Goal: Task Accomplishment & Management: Manage account settings

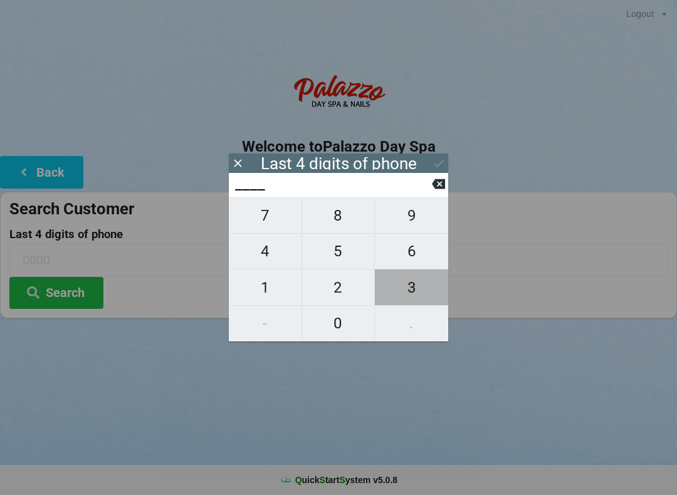
click at [418, 294] on span "3" at bounding box center [411, 287] width 73 height 26
type input "3___"
click at [411, 259] on span "6" at bounding box center [411, 251] width 73 height 26
type input "36__"
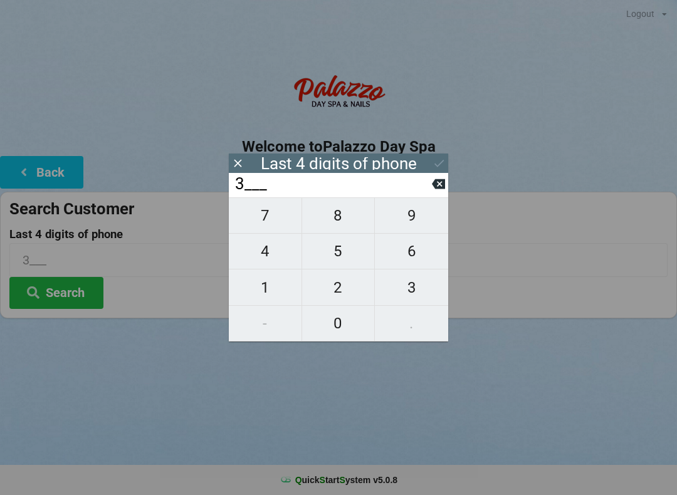
type input "36__"
click at [335, 286] on span "2" at bounding box center [338, 287] width 73 height 26
type input "362_"
click at [413, 214] on span "9" at bounding box center [411, 215] width 73 height 26
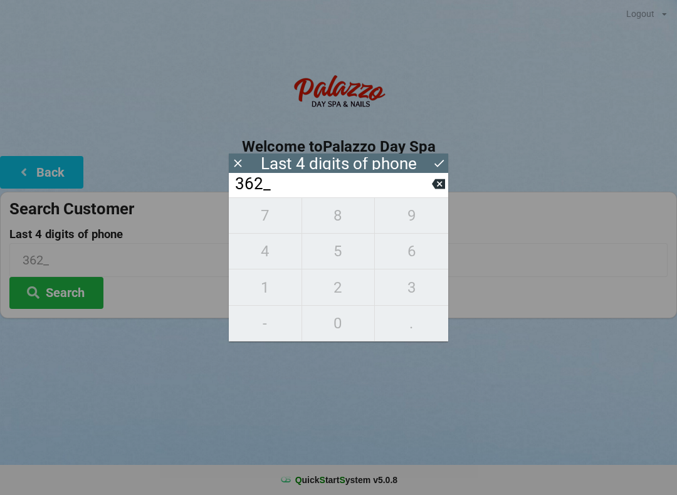
type input "3629"
click at [439, 189] on icon at bounding box center [438, 183] width 13 height 13
click at [410, 216] on span "9" at bounding box center [411, 215] width 73 height 26
type input "3629"
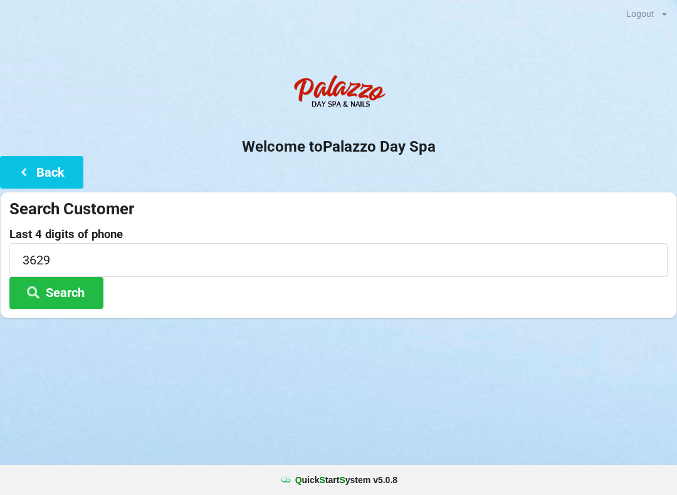
click at [39, 297] on icon at bounding box center [33, 291] width 15 height 11
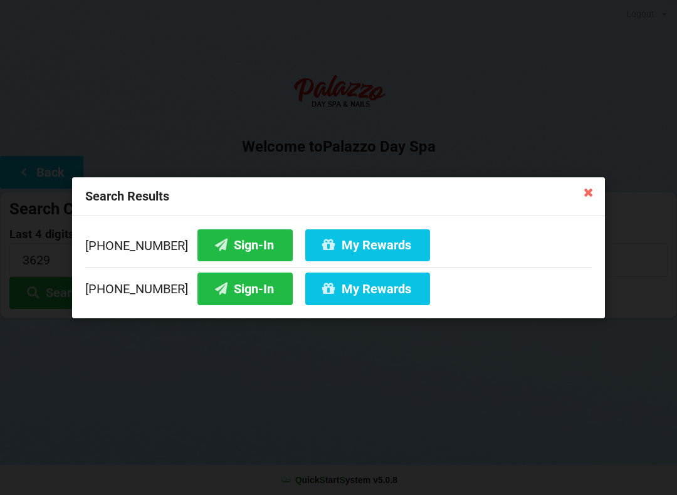
click at [210, 245] on button "Sign-In" at bounding box center [244, 245] width 95 height 32
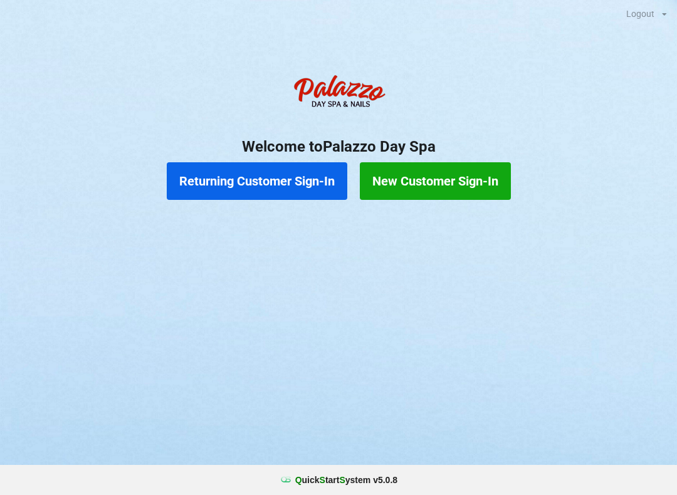
click at [282, 189] on button "Returning Customer Sign-In" at bounding box center [257, 181] width 180 height 38
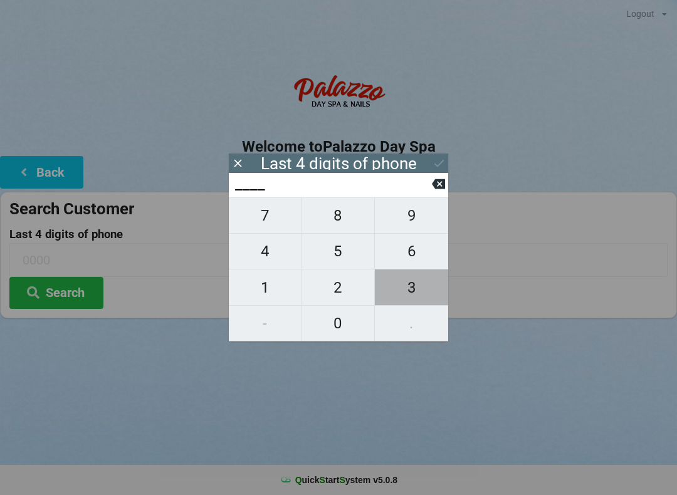
click at [408, 295] on span "3" at bounding box center [411, 287] width 73 height 26
type input "3___"
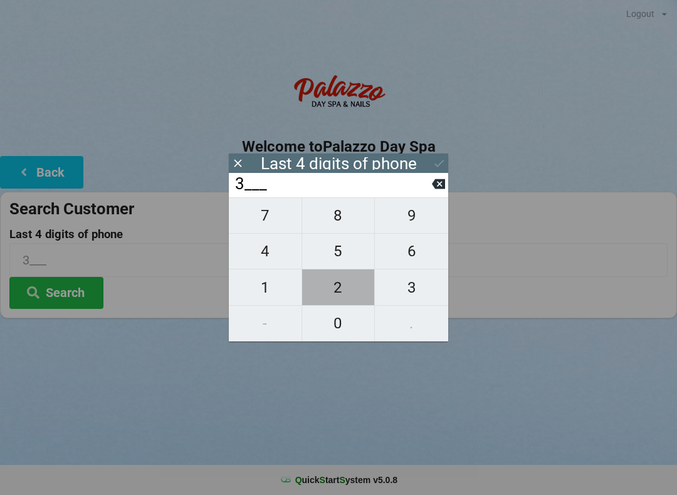
click at [337, 292] on span "2" at bounding box center [338, 287] width 73 height 26
type input "32__"
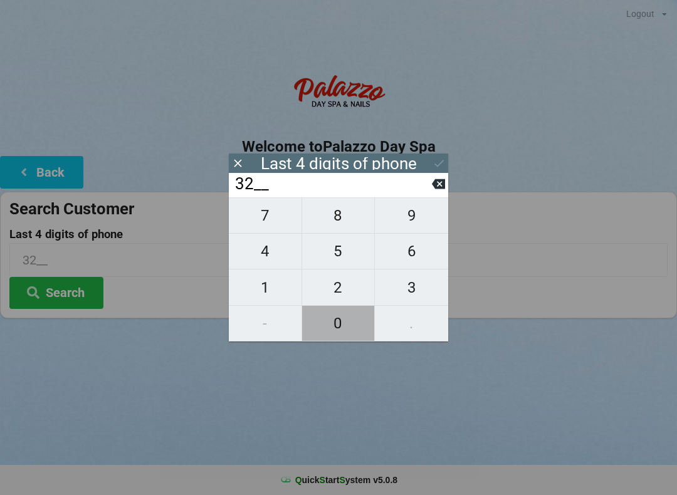
click at [346, 335] on span "0" at bounding box center [338, 323] width 73 height 26
type input "320_"
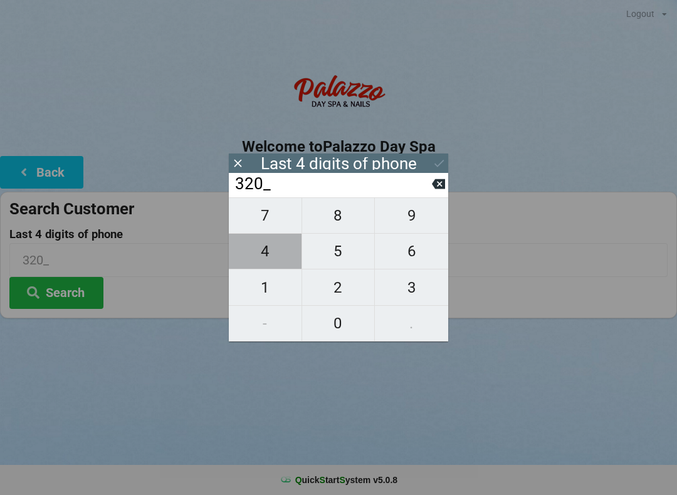
click at [266, 257] on span "4" at bounding box center [265, 251] width 73 height 26
type input "3204"
click at [350, 190] on input "3204" at bounding box center [333, 184] width 198 height 20
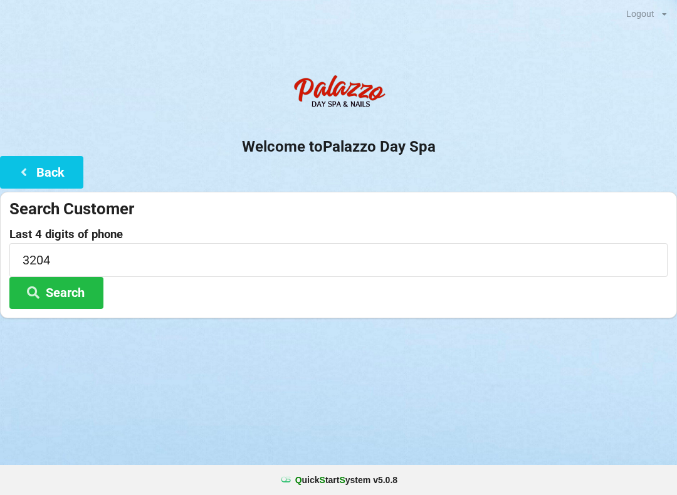
click at [496, 263] on input "3204" at bounding box center [338, 259] width 658 height 33
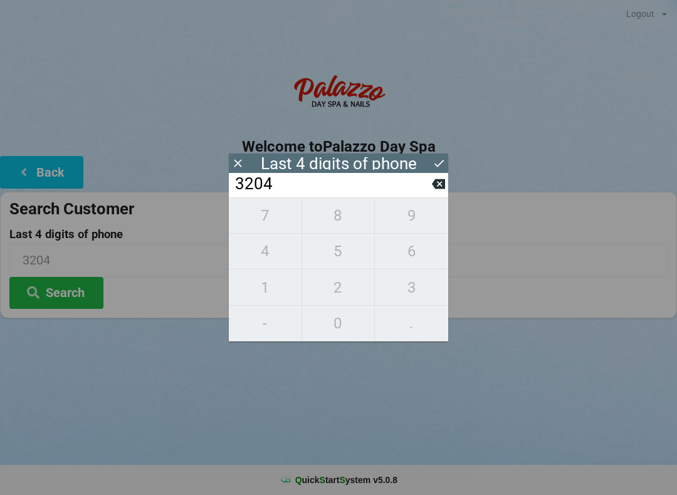
click at [321, 192] on input "3204" at bounding box center [333, 184] width 198 height 20
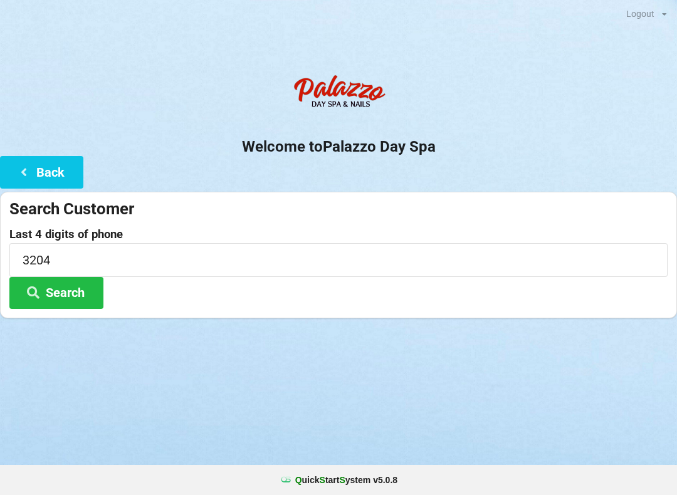
click at [81, 293] on button "Search" at bounding box center [56, 293] width 94 height 32
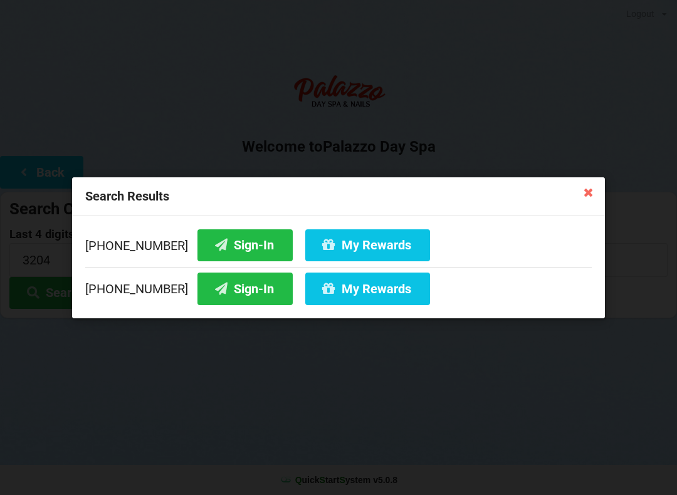
click at [222, 247] on button "Sign-In" at bounding box center [244, 245] width 95 height 32
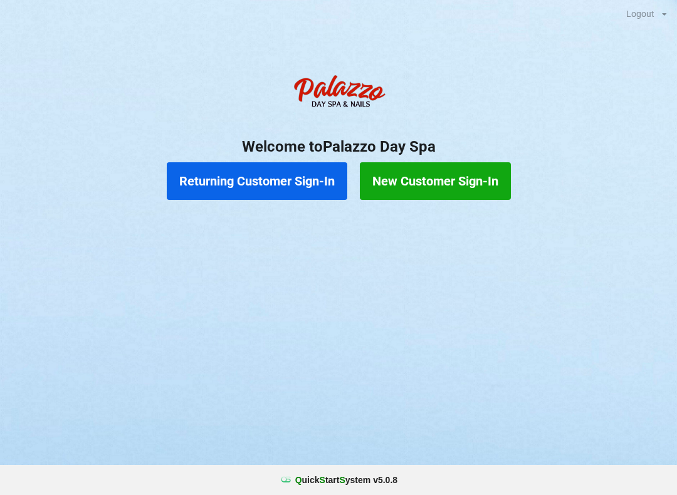
click at [213, 185] on button "Returning Customer Sign-In" at bounding box center [257, 181] width 180 height 38
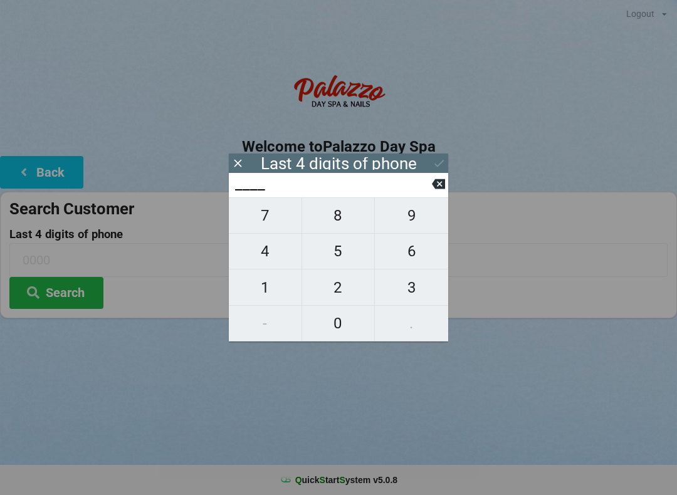
click at [262, 219] on span "7" at bounding box center [265, 215] width 73 height 26
type input "7___"
click at [335, 222] on span "8" at bounding box center [338, 215] width 73 height 26
type input "78__"
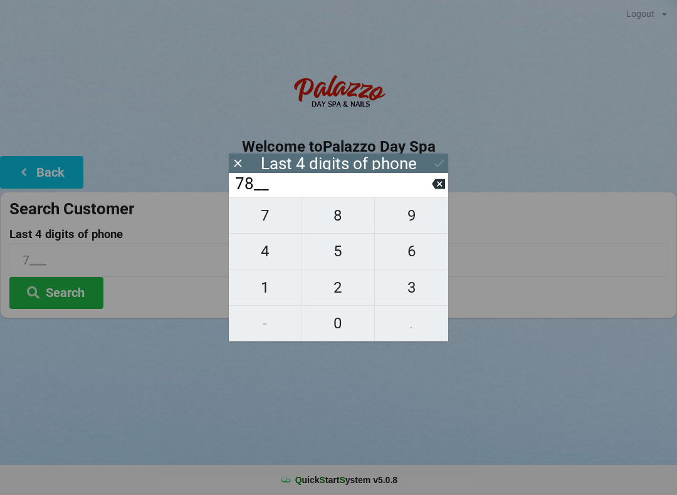
type input "78__"
click at [341, 291] on span "2" at bounding box center [338, 287] width 73 height 26
type input "782_"
click at [263, 291] on span "1" at bounding box center [265, 287] width 73 height 26
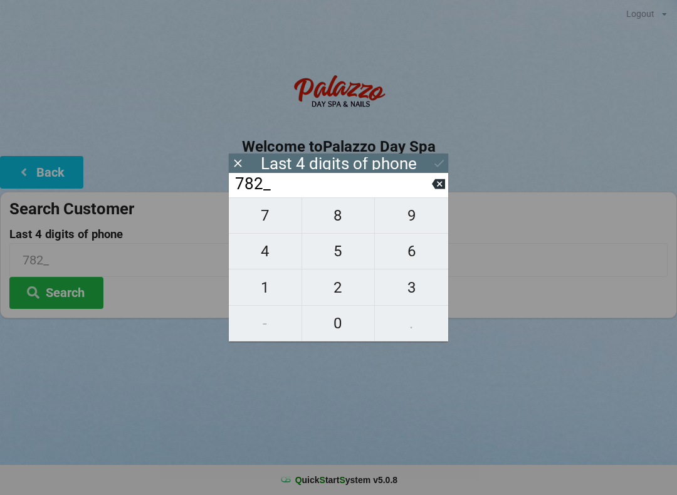
type input "7821"
click at [429, 169] on div "Last 4 digits of phone" at bounding box center [338, 162] width 219 height 19
click at [66, 304] on button "Search" at bounding box center [56, 293] width 94 height 32
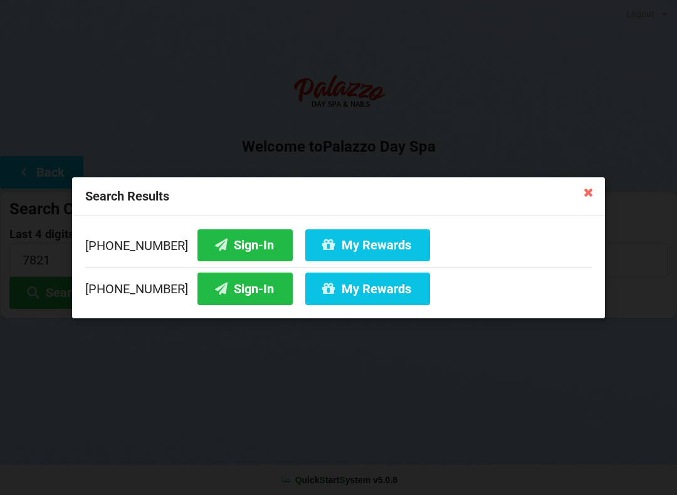
click at [226, 244] on button "Sign-In" at bounding box center [244, 245] width 95 height 32
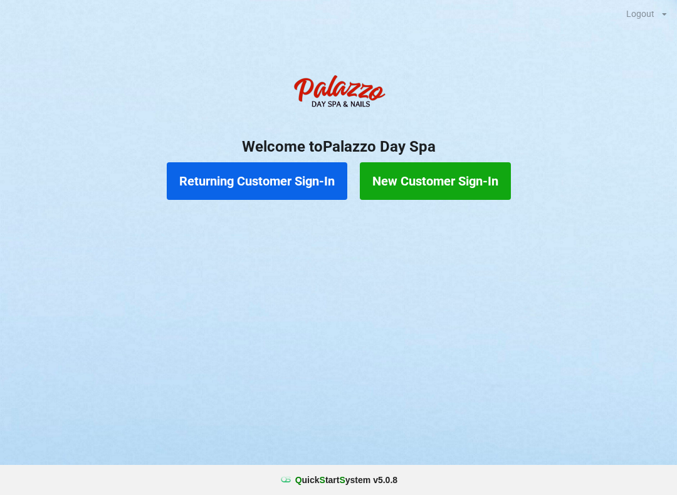
click at [273, 189] on button "Returning Customer Sign-In" at bounding box center [257, 181] width 180 height 38
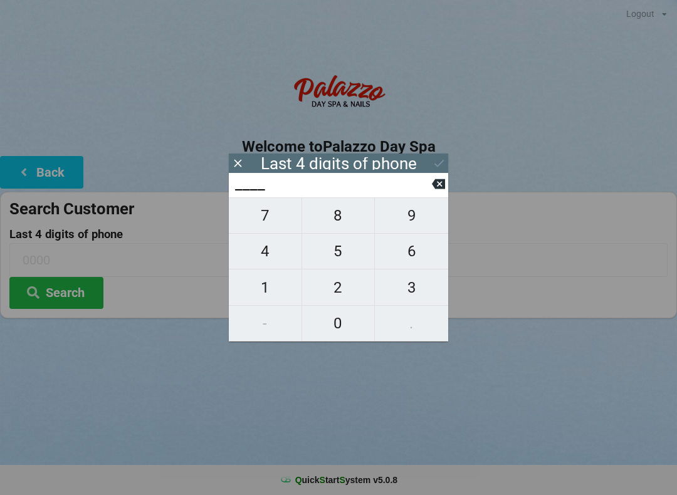
click at [409, 229] on span "9" at bounding box center [411, 215] width 73 height 26
type input "9___"
click at [273, 227] on span "7" at bounding box center [265, 215] width 73 height 26
type input "97__"
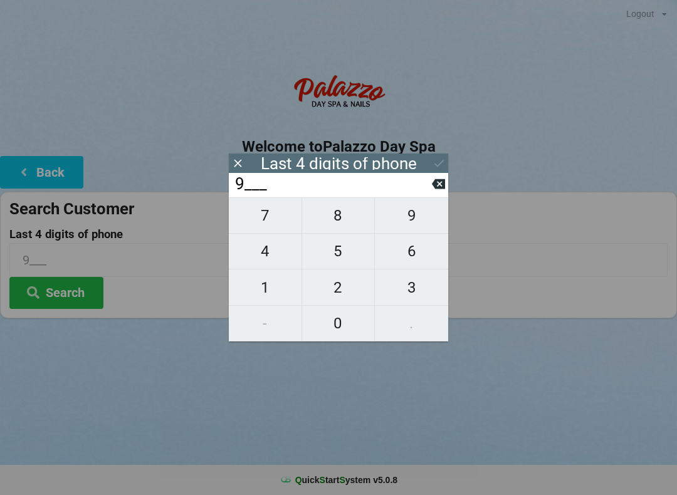
type input "97__"
click at [437, 182] on icon at bounding box center [438, 183] width 13 height 13
click at [276, 264] on span "4" at bounding box center [265, 251] width 73 height 26
type input "94__"
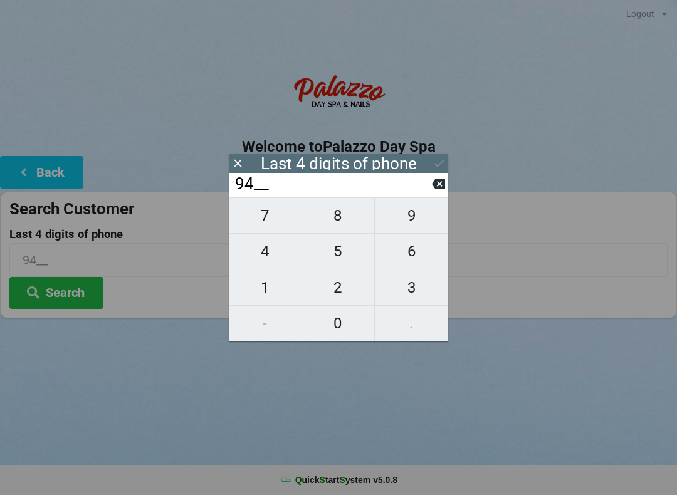
click at [273, 222] on span "7" at bounding box center [265, 215] width 73 height 26
type input "947_"
click at [273, 222] on span "7" at bounding box center [265, 215] width 73 height 26
type input "9477"
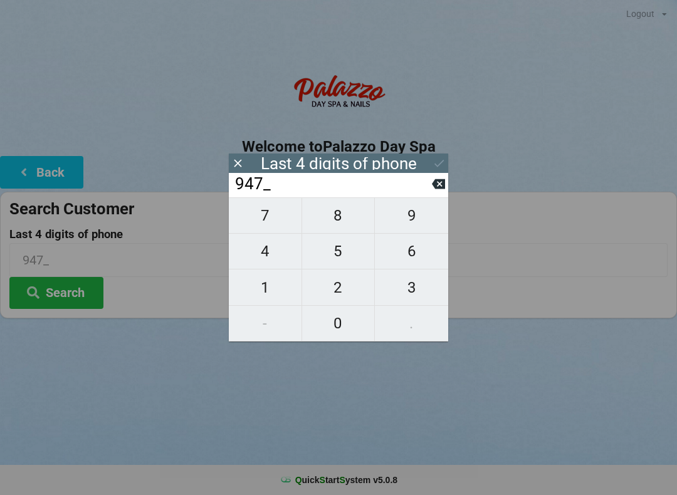
type input "9477"
click at [67, 294] on button "Search" at bounding box center [56, 293] width 94 height 32
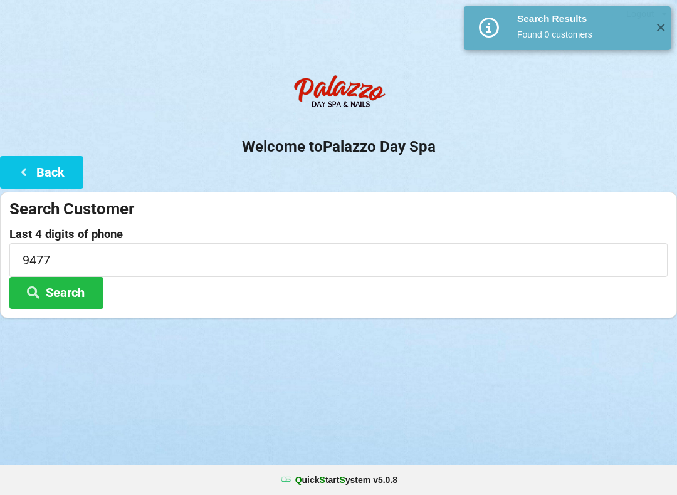
click at [48, 179] on button "Back" at bounding box center [41, 172] width 83 height 32
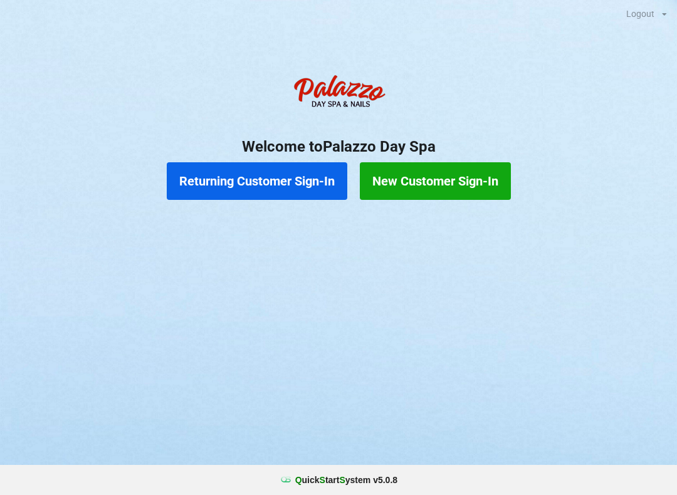
click at [454, 181] on button "New Customer Sign-In" at bounding box center [435, 181] width 151 height 38
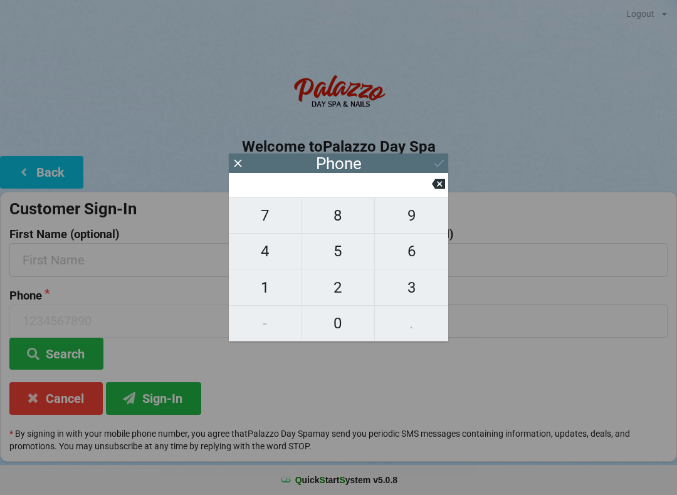
click at [261, 257] on span "4" at bounding box center [265, 251] width 73 height 26
type input "4"
click at [346, 328] on span "0" at bounding box center [338, 323] width 73 height 26
type input "40"
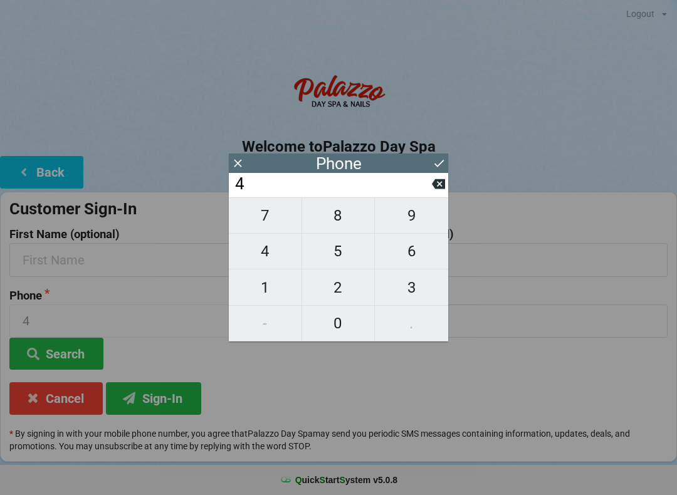
type input "40"
click at [258, 208] on button "7" at bounding box center [265, 215] width 73 height 36
type input "407"
click at [340, 257] on span "5" at bounding box center [338, 251] width 73 height 26
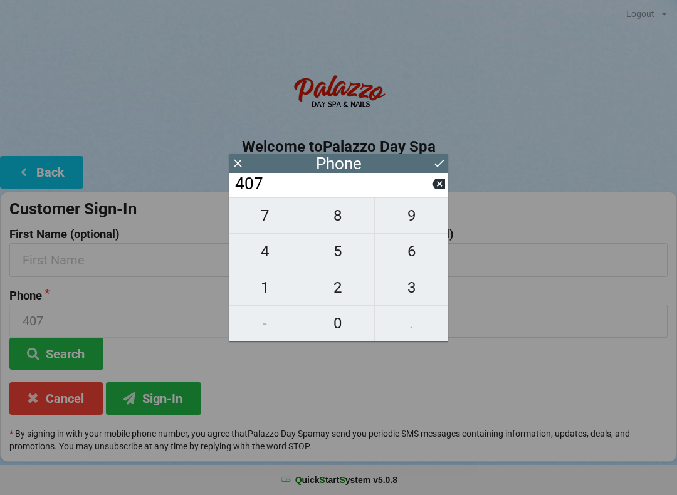
type input "4075"
click at [345, 228] on span "8" at bounding box center [338, 215] width 73 height 26
type input "40758"
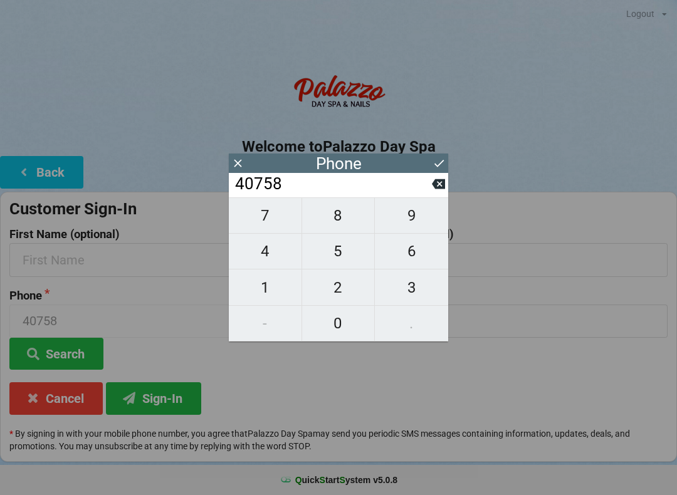
click at [264, 222] on span "7" at bounding box center [265, 215] width 73 height 26
type input "407587"
click at [423, 218] on span "9" at bounding box center [411, 215] width 73 height 26
type input "4075879"
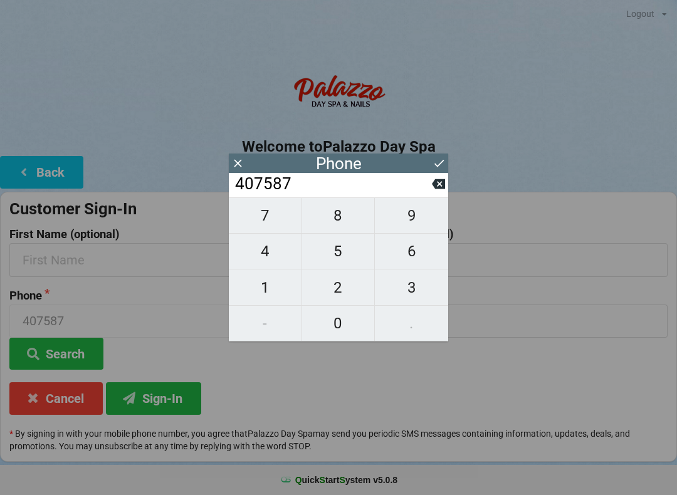
type input "4075879"
click at [273, 255] on span "4" at bounding box center [265, 251] width 73 height 26
type input "40758794"
click at [269, 221] on span "7" at bounding box center [265, 215] width 73 height 26
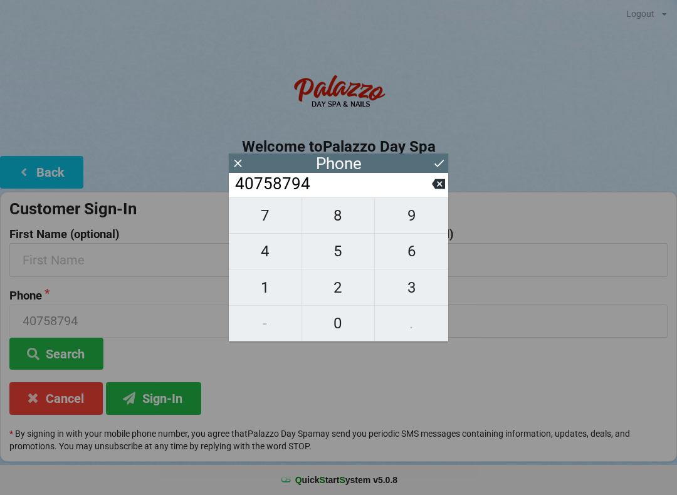
type input "407587947"
click at [264, 217] on span "7" at bounding box center [265, 215] width 73 height 26
type input "4075879477"
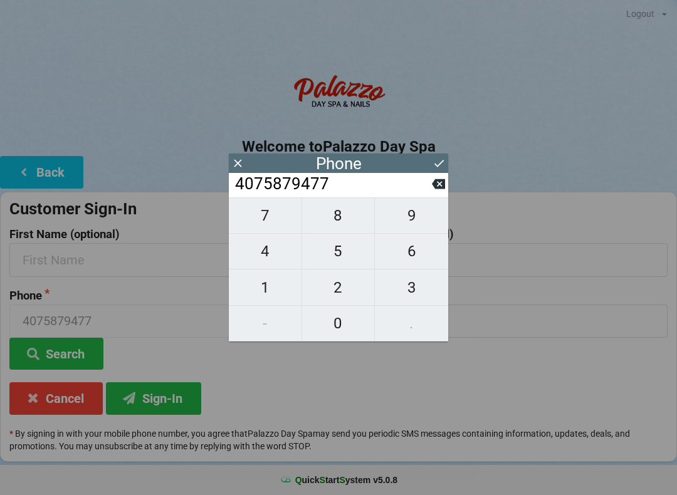
click at [75, 347] on button "Search" at bounding box center [56, 354] width 94 height 32
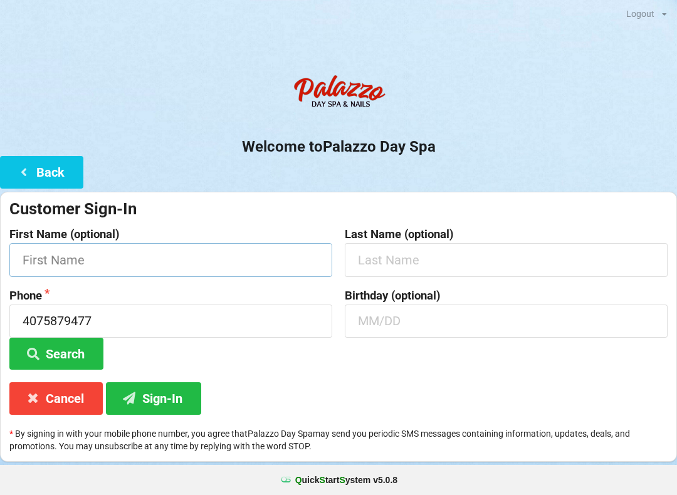
click at [215, 256] on input "text" at bounding box center [170, 259] width 323 height 33
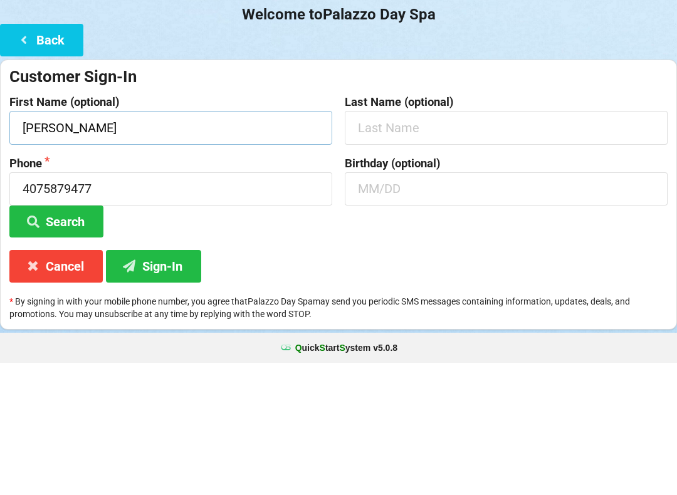
type input "[PERSON_NAME]"
click at [520, 243] on input "text" at bounding box center [506, 259] width 323 height 33
type input "Leathers"
click at [465, 304] on input "text" at bounding box center [506, 320] width 323 height 33
click at [56, 338] on button "Search" at bounding box center [56, 354] width 94 height 32
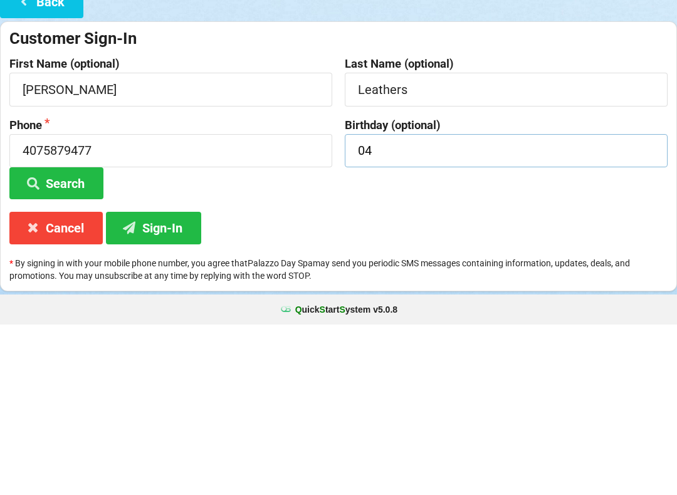
type input "0"
click at [176, 382] on button "Sign-In" at bounding box center [153, 398] width 95 height 32
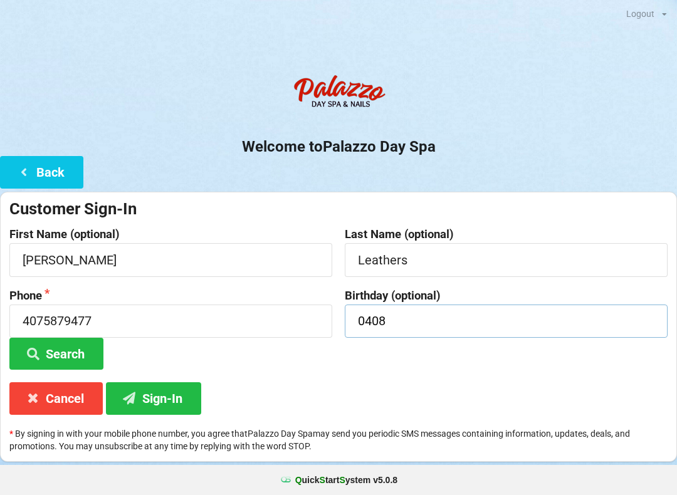
click at [479, 335] on input "0408" at bounding box center [506, 320] width 323 height 33
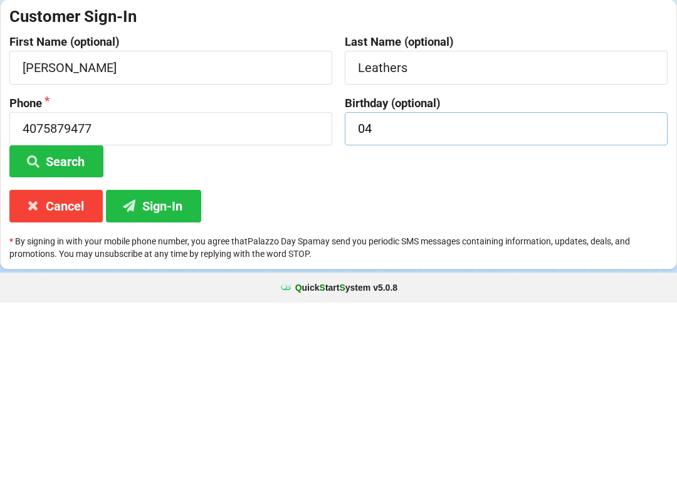
type input "0"
type input "04/08"
click at [164, 382] on button "Sign-In" at bounding box center [153, 398] width 95 height 32
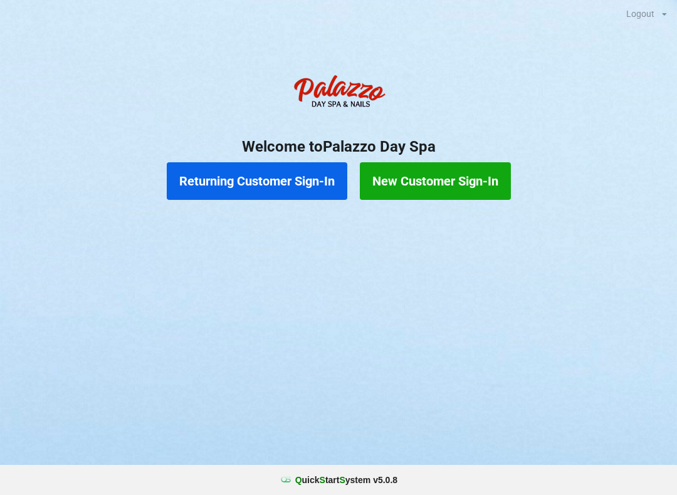
click at [285, 175] on button "Returning Customer Sign-In" at bounding box center [257, 181] width 180 height 38
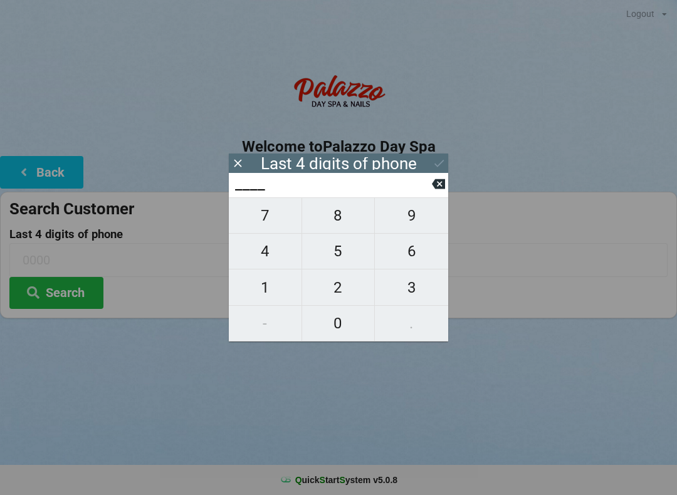
click at [412, 229] on span "9" at bounding box center [411, 215] width 73 height 26
type input "9___"
click at [271, 263] on span "4" at bounding box center [265, 251] width 73 height 26
type input "94__"
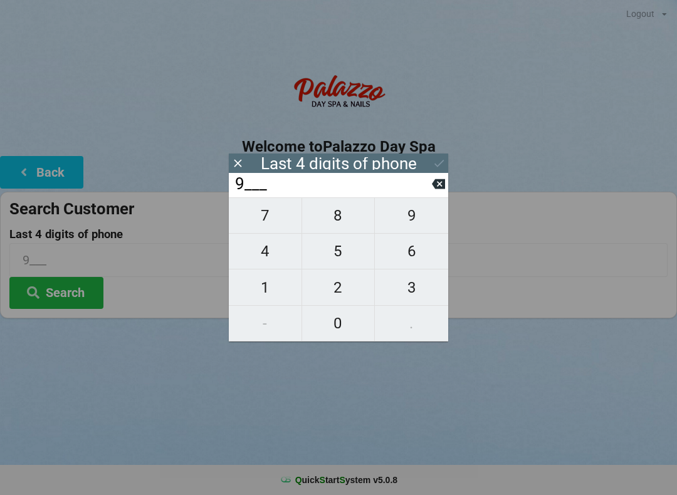
type input "94__"
click at [271, 229] on span "7" at bounding box center [265, 215] width 73 height 26
type input "947_"
click at [275, 223] on span "7" at bounding box center [265, 215] width 73 height 26
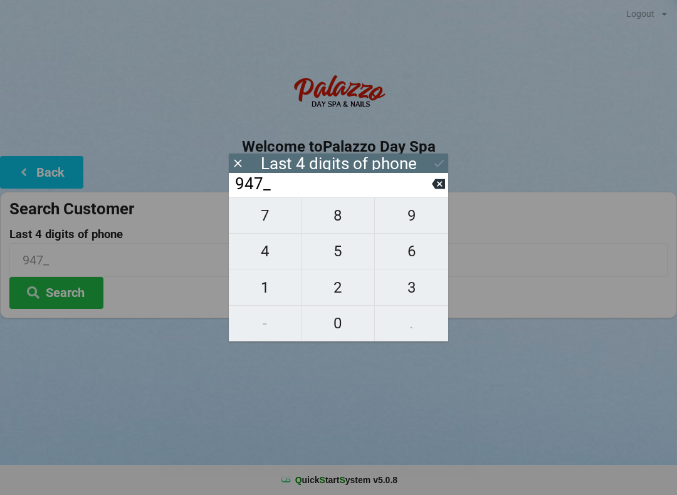
type input "9477"
click at [78, 284] on button "Search" at bounding box center [56, 293] width 94 height 32
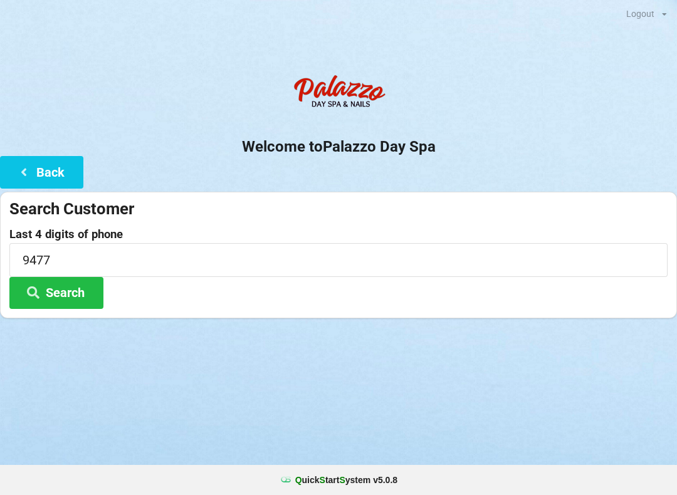
click at [49, 172] on button "Back" at bounding box center [41, 172] width 83 height 32
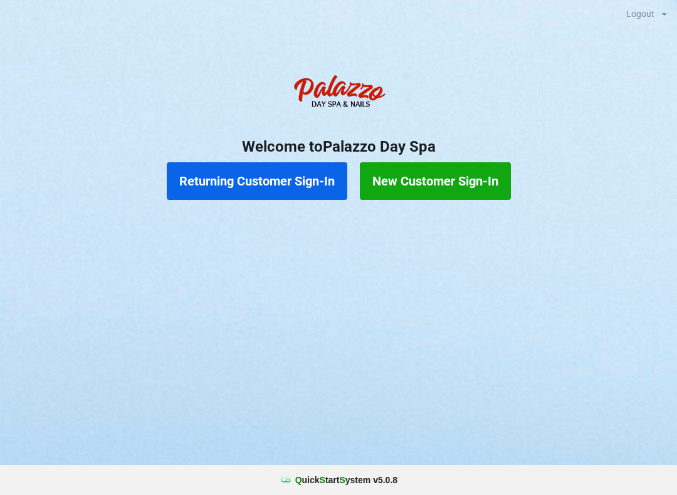
click at [280, 163] on button "Returning Customer Sign-In" at bounding box center [257, 181] width 180 height 38
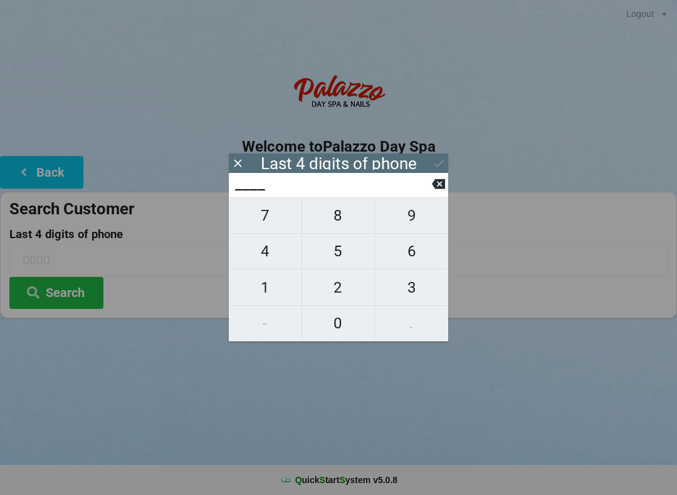
click at [344, 319] on span "0" at bounding box center [338, 323] width 73 height 26
type input "0___"
click at [341, 219] on span "8" at bounding box center [338, 215] width 73 height 26
type input "08__"
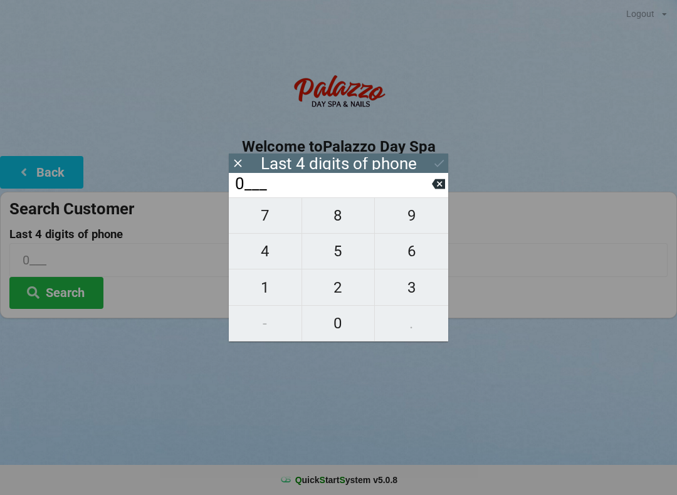
type input "08__"
click at [340, 261] on span "5" at bounding box center [338, 251] width 73 height 26
type input "085_"
click at [345, 218] on span "8" at bounding box center [338, 215] width 73 height 26
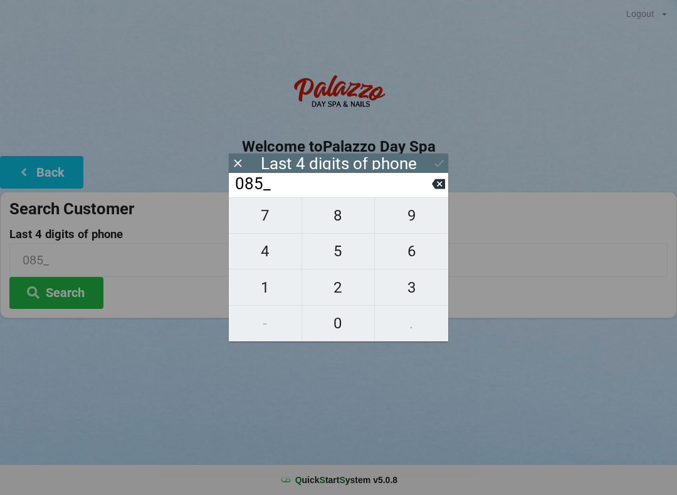
type input "0858"
click at [428, 184] on input "0858" at bounding box center [333, 184] width 198 height 20
click at [434, 186] on icon at bounding box center [438, 184] width 13 height 10
click at [430, 185] on input "085_" at bounding box center [333, 184] width 198 height 20
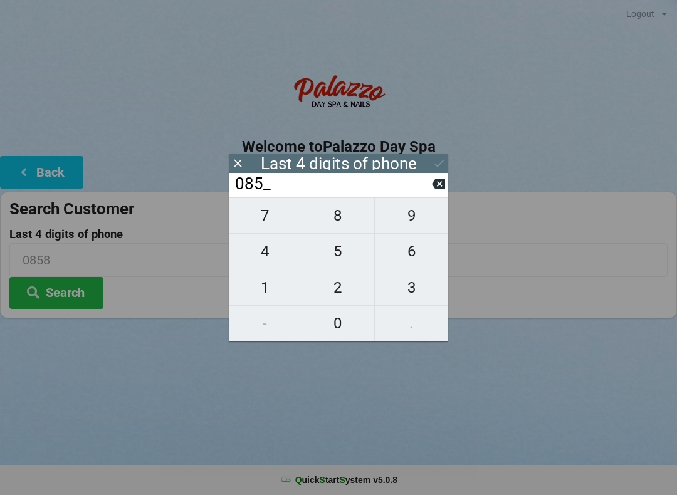
click at [425, 183] on input "085_" at bounding box center [333, 184] width 198 height 20
click at [433, 181] on button at bounding box center [438, 183] width 13 height 17
click at [431, 175] on input "08__" at bounding box center [333, 184] width 198 height 20
click at [430, 184] on input "08__" at bounding box center [333, 184] width 198 height 20
click at [439, 183] on icon at bounding box center [438, 183] width 13 height 13
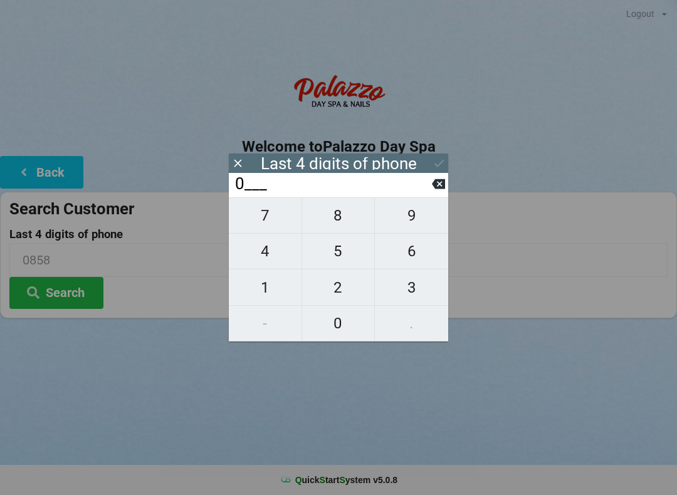
click at [432, 183] on icon at bounding box center [438, 183] width 13 height 13
click at [261, 288] on span "1" at bounding box center [265, 287] width 73 height 26
type input "1___"
click at [331, 327] on span "0" at bounding box center [338, 323] width 73 height 26
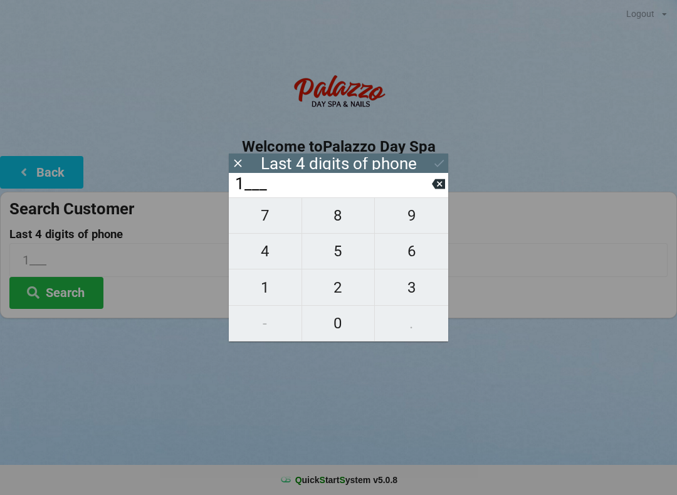
type input "10__"
click at [261, 216] on span "7" at bounding box center [265, 215] width 73 height 26
type input "107_"
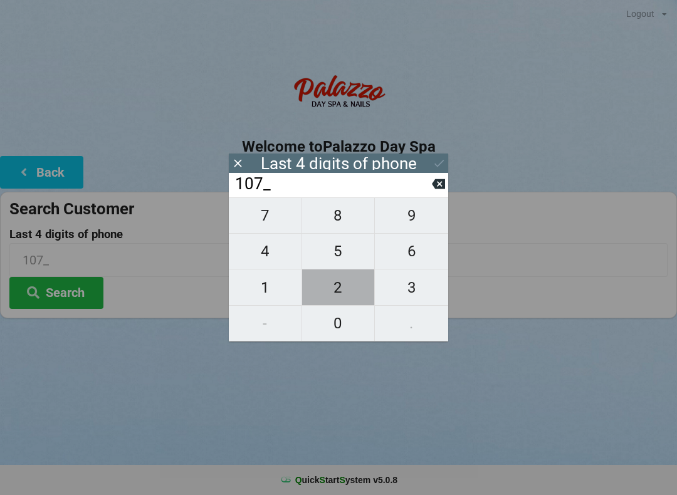
click at [335, 281] on span "2" at bounding box center [338, 287] width 73 height 26
type input "1072"
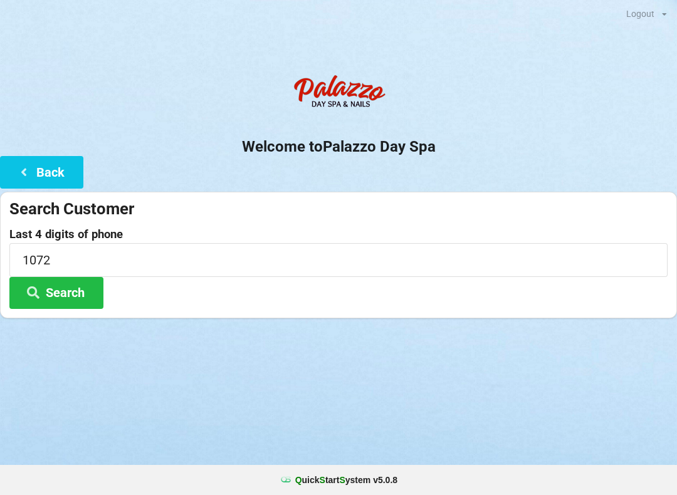
click at [69, 289] on button "Search" at bounding box center [56, 293] width 94 height 32
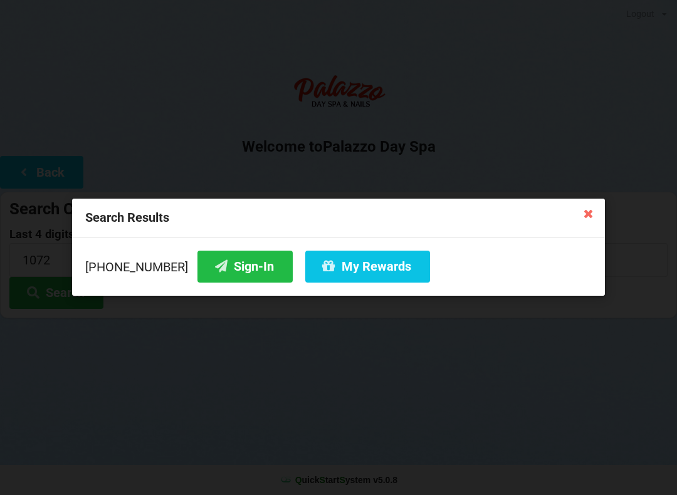
click at [226, 266] on button "Sign-In" at bounding box center [244, 267] width 95 height 32
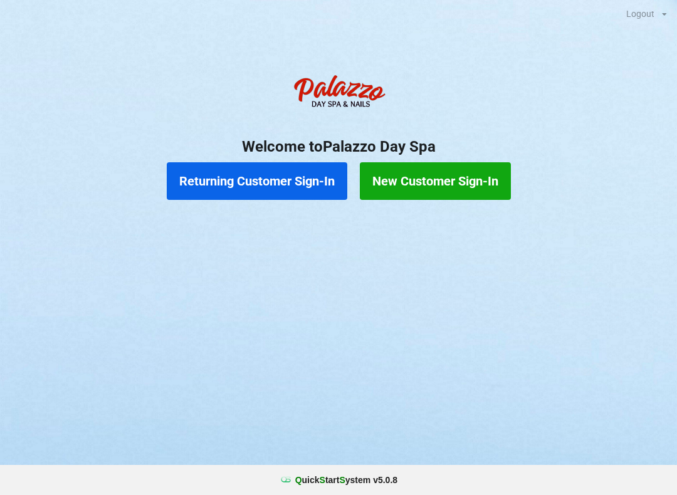
click at [291, 177] on button "Returning Customer Sign-In" at bounding box center [257, 181] width 180 height 38
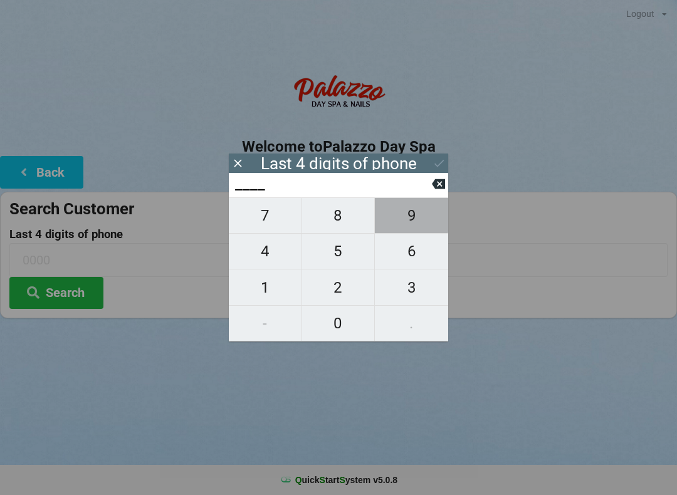
click at [410, 214] on span "9" at bounding box center [411, 215] width 73 height 26
type input "9___"
click at [341, 338] on button "0" at bounding box center [338, 324] width 73 height 36
type input "90__"
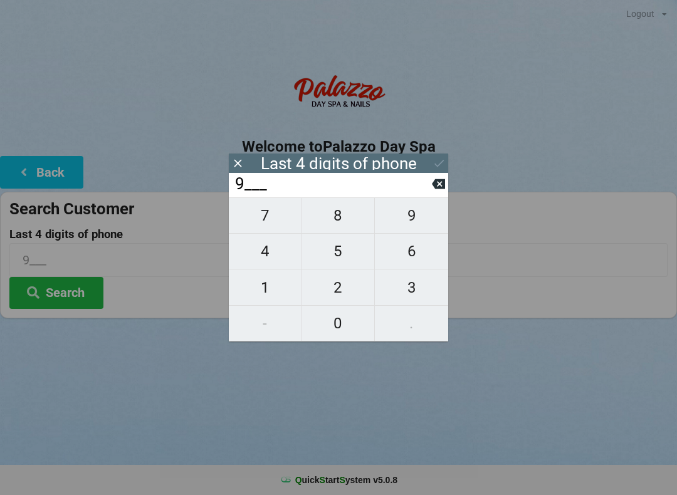
type input "90__"
click at [340, 214] on span "8" at bounding box center [338, 215] width 73 height 26
type input "908_"
click at [338, 262] on span "5" at bounding box center [338, 251] width 73 height 26
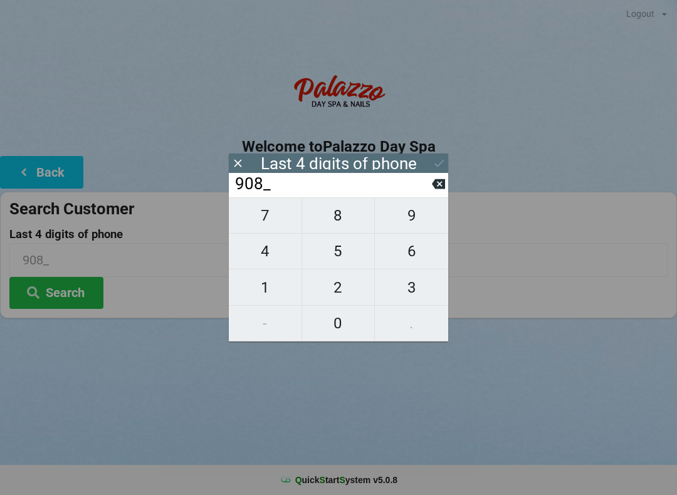
type input "9085"
click at [440, 190] on icon at bounding box center [438, 183] width 13 height 13
click at [437, 189] on icon at bounding box center [438, 184] width 13 height 10
click at [345, 291] on span "2" at bounding box center [338, 287] width 73 height 26
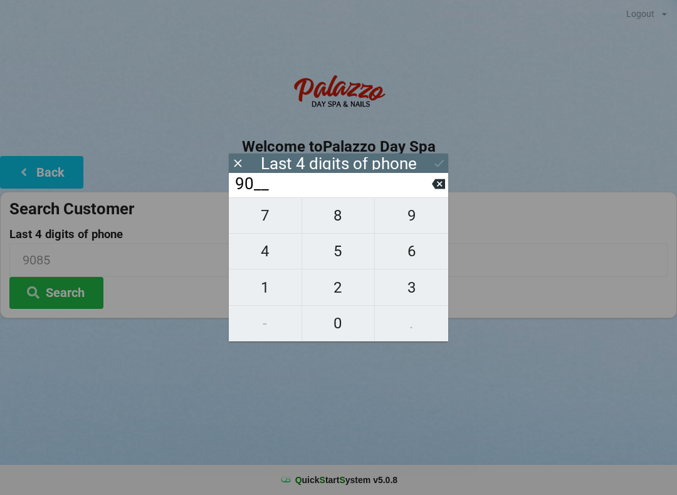
type input "902_"
click at [337, 264] on span "5" at bounding box center [338, 251] width 73 height 26
type input "9025"
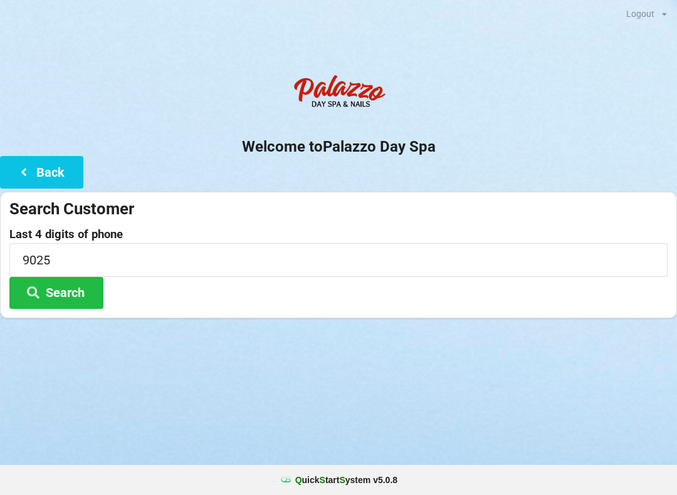
click at [75, 297] on button "Search" at bounding box center [56, 293] width 94 height 32
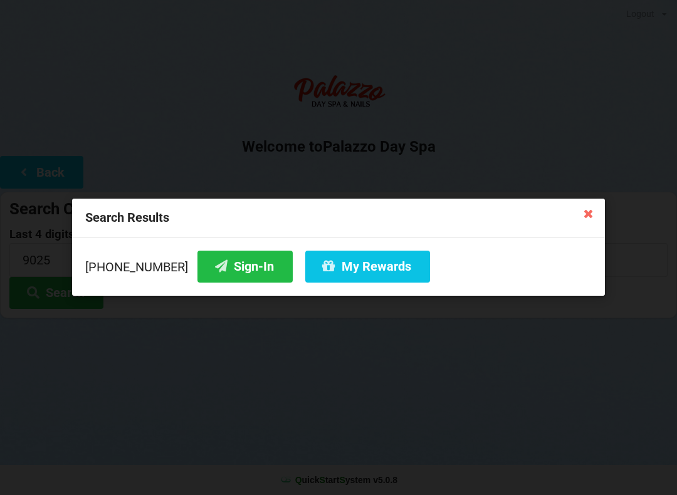
click at [234, 276] on button "Sign-In" at bounding box center [244, 267] width 95 height 32
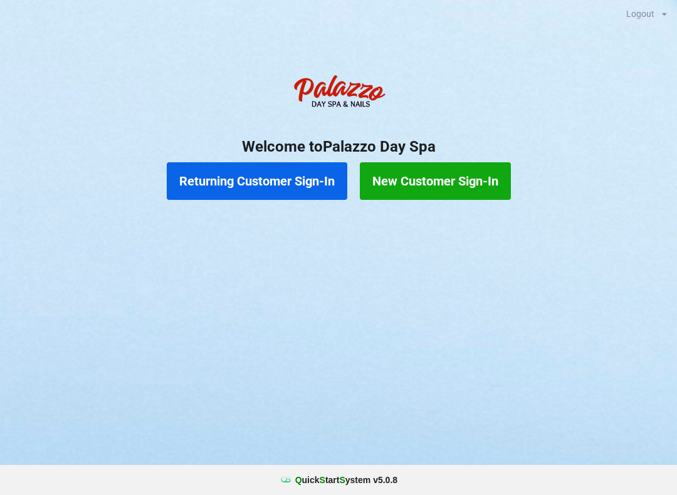
click at [643, 13] on div "Logout" at bounding box center [640, 13] width 28 height 9
click at [643, 38] on div "Logout" at bounding box center [639, 31] width 53 height 24
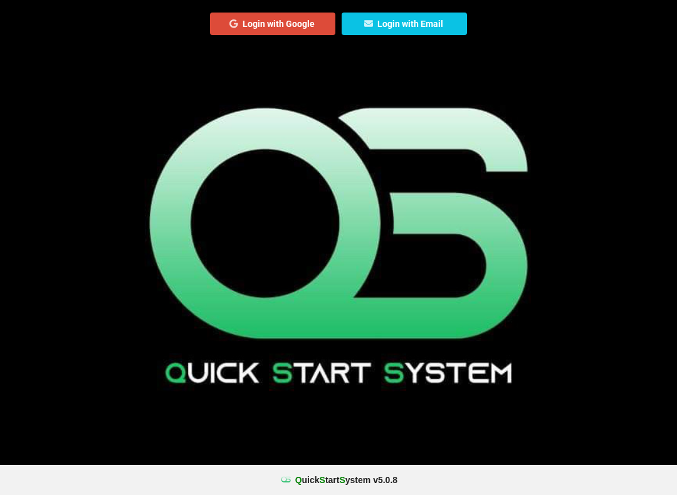
click at [378, 328] on div "QSS Login with Google Login with Email" at bounding box center [338, 247] width 677 height 495
click at [249, 260] on div "QSS Login with Google Login with Email" at bounding box center [338, 247] width 677 height 495
click at [237, 380] on div "QSS Login with Google Login with Email" at bounding box center [338, 247] width 677 height 495
